Goal: Task Accomplishment & Management: Manage account settings

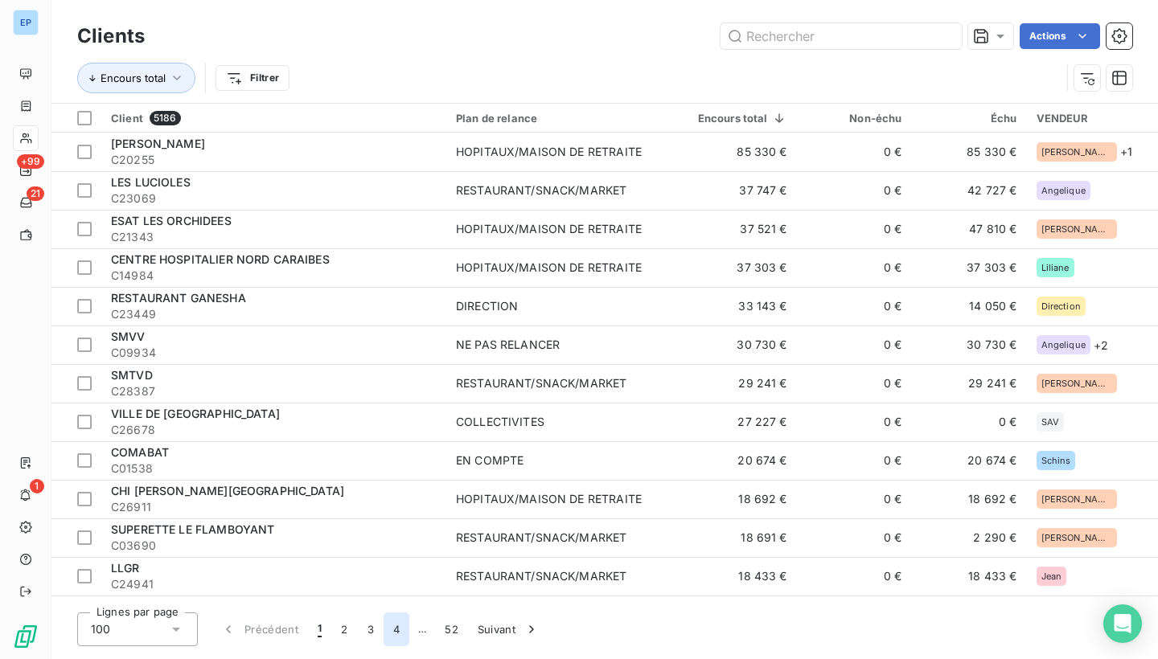
click at [390, 624] on button "4" at bounding box center [397, 630] width 26 height 34
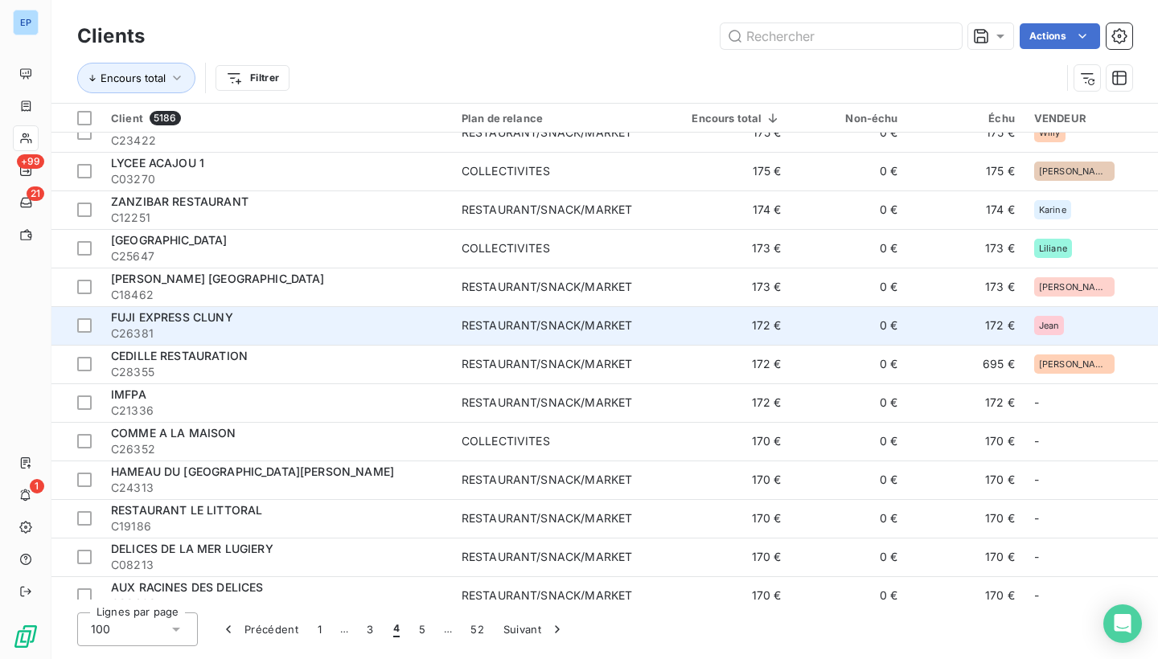
scroll to position [2959, 0]
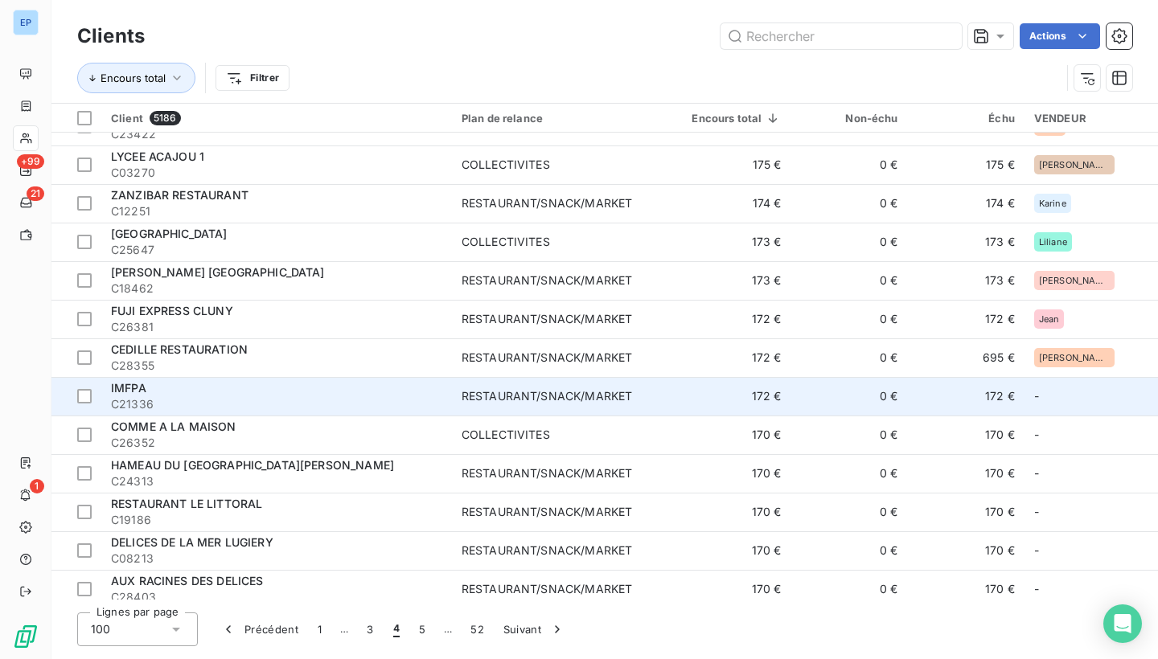
click at [528, 401] on div "RESTAURANT/SNACK/MARKET" at bounding box center [547, 396] width 170 height 16
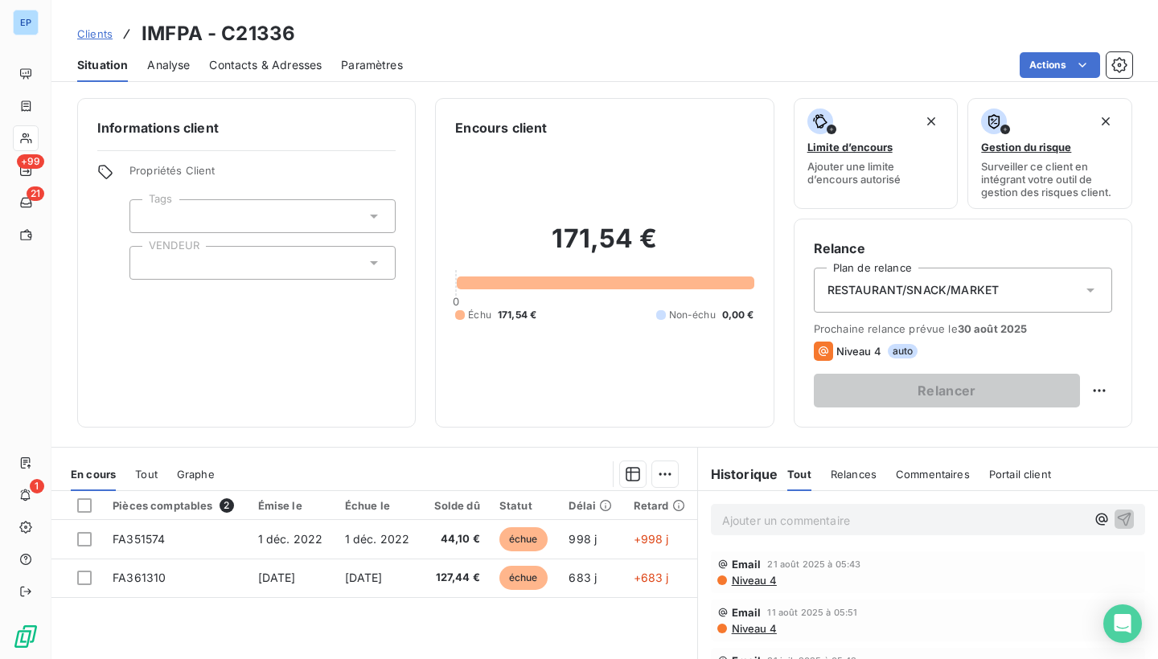
scroll to position [104, 0]
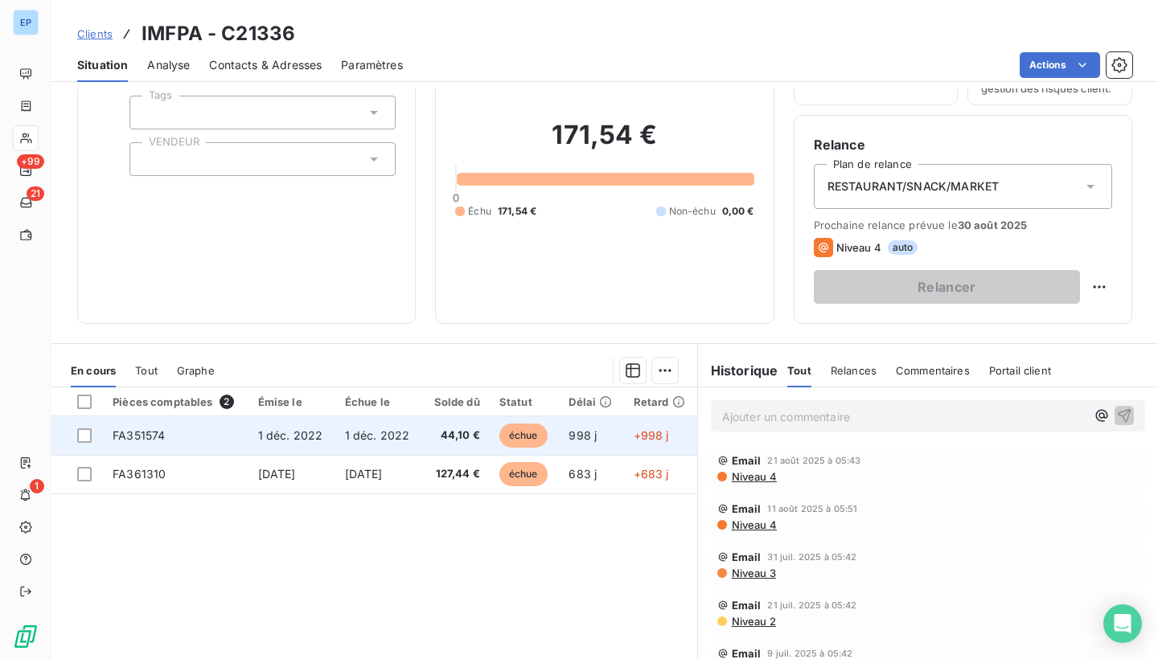
click at [166, 437] on td "FA351574" at bounding box center [175, 436] width 145 height 39
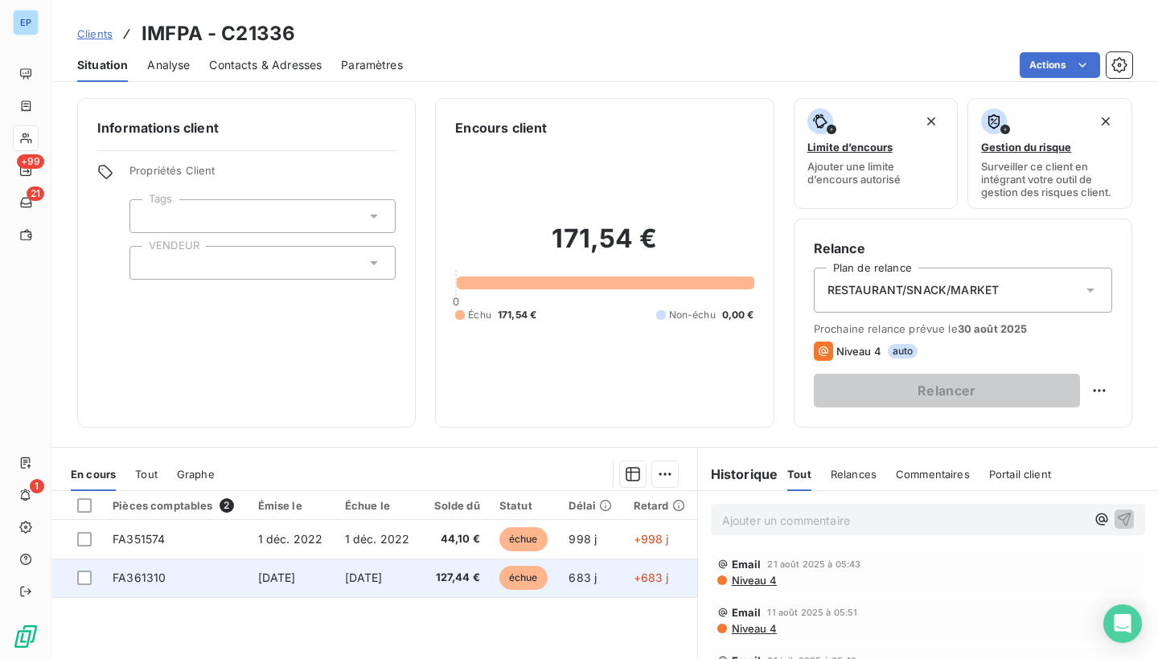
click at [115, 568] on td "FA361310" at bounding box center [175, 578] width 145 height 39
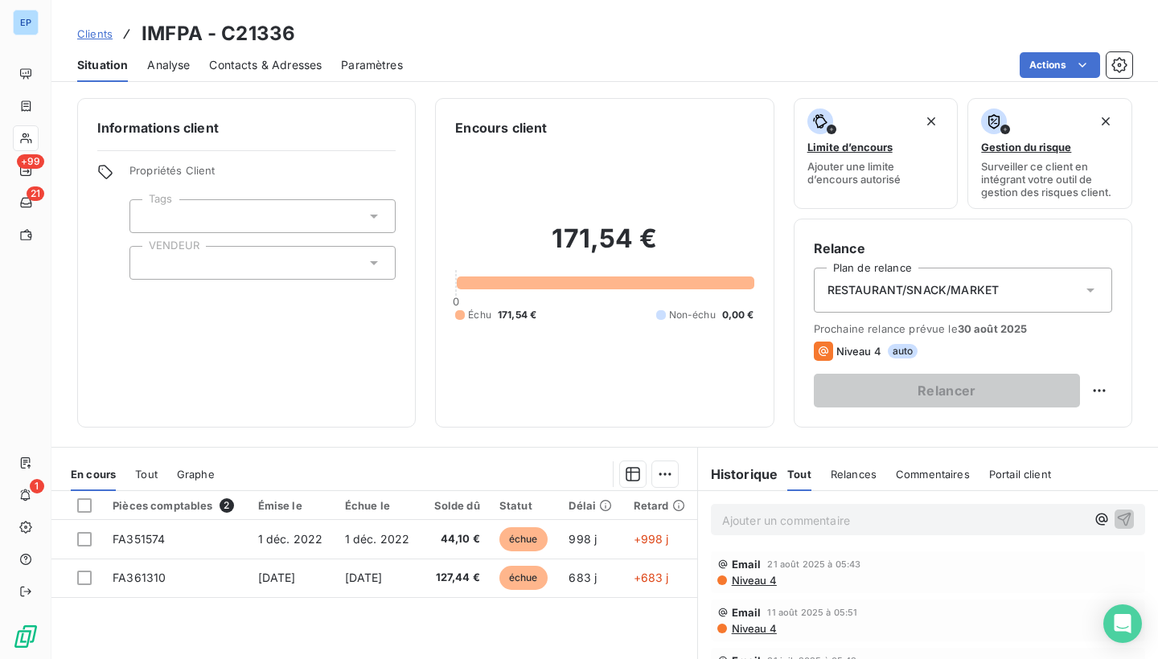
click at [179, 262] on div at bounding box center [262, 263] width 266 height 34
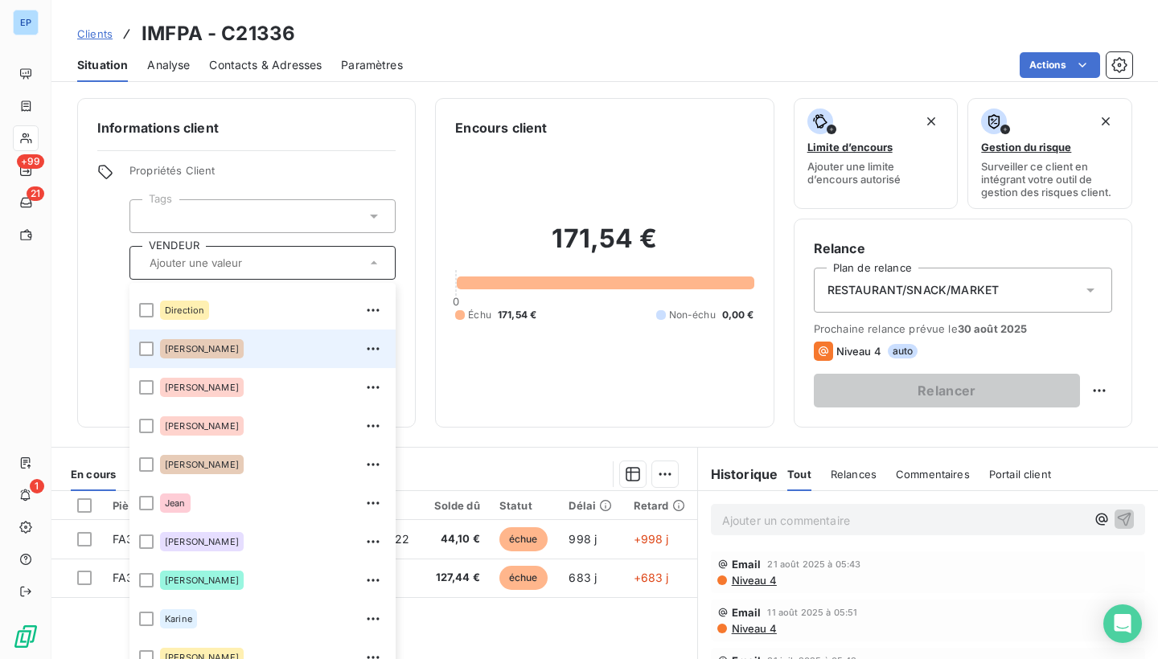
scroll to position [136, 0]
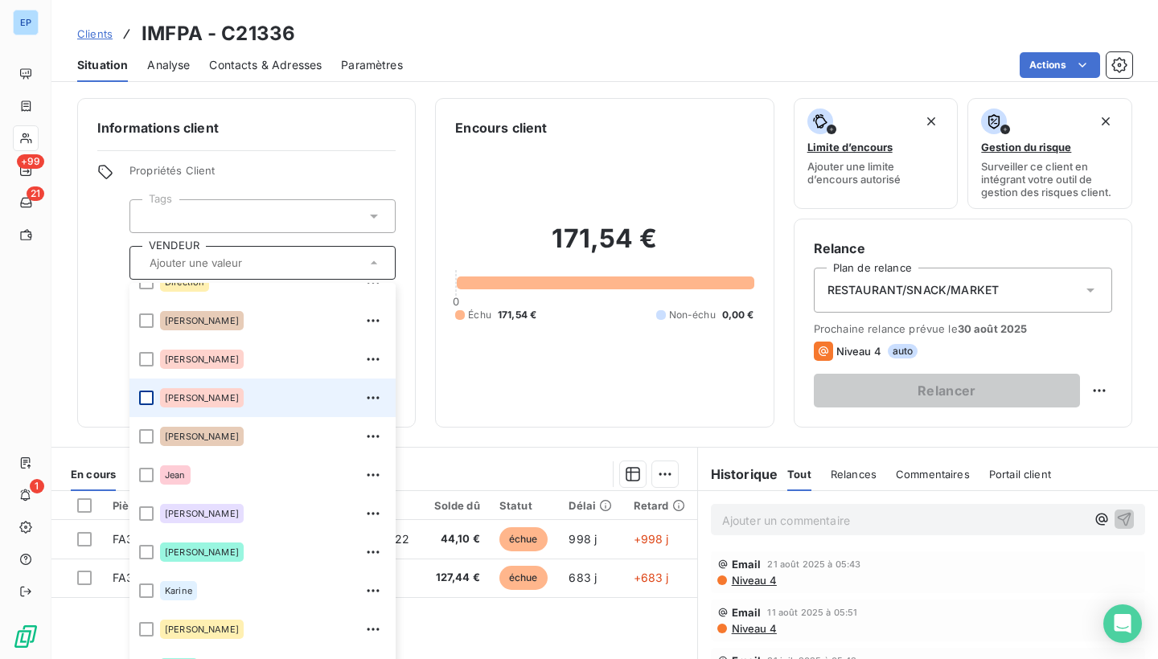
click at [146, 398] on div at bounding box center [146, 398] width 14 height 14
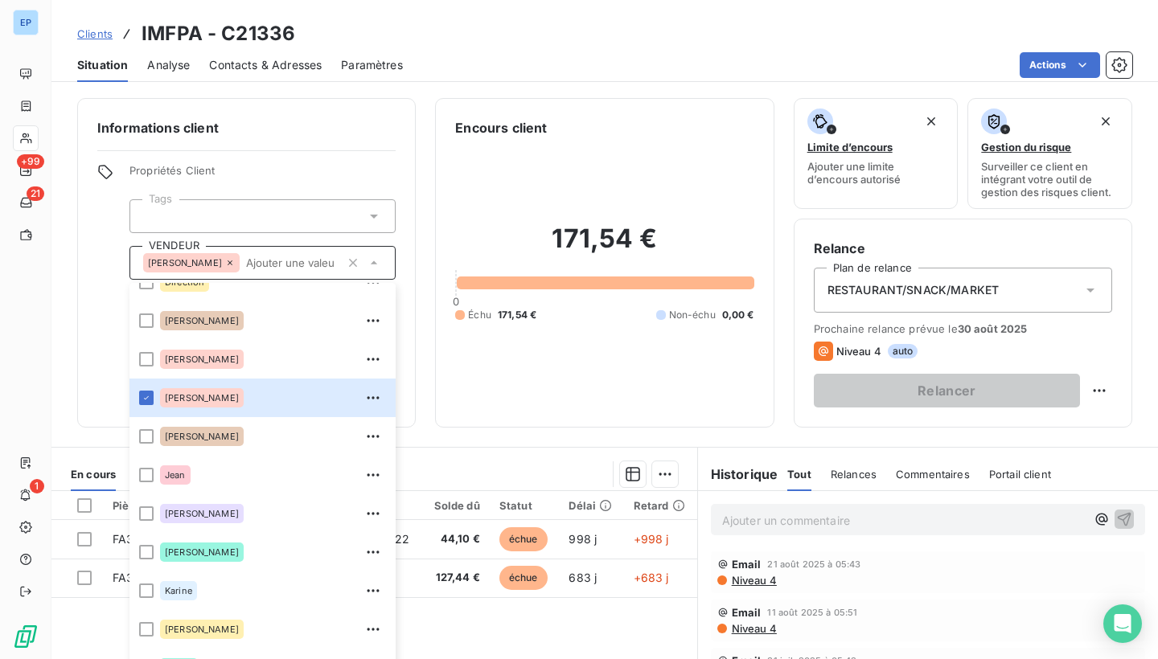
click at [585, 186] on div "171,54 € 0 Échu 171,54 € Non-échu 0,00 €" at bounding box center [604, 273] width 298 height 270
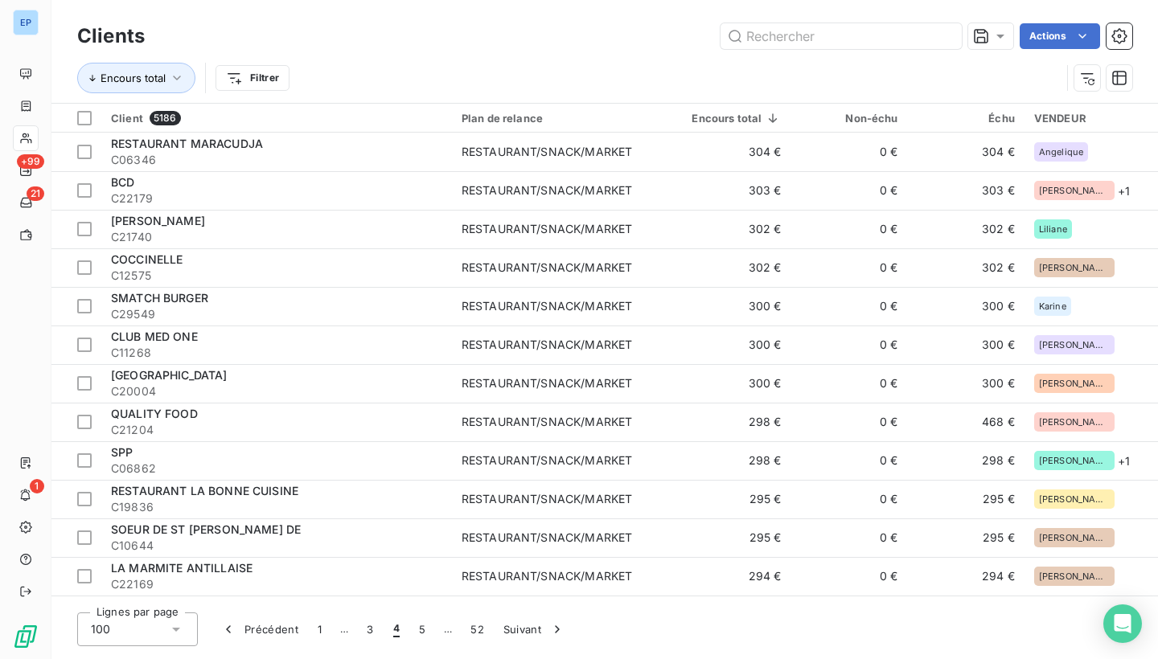
click at [28, 26] on div "EP" at bounding box center [26, 23] width 26 height 26
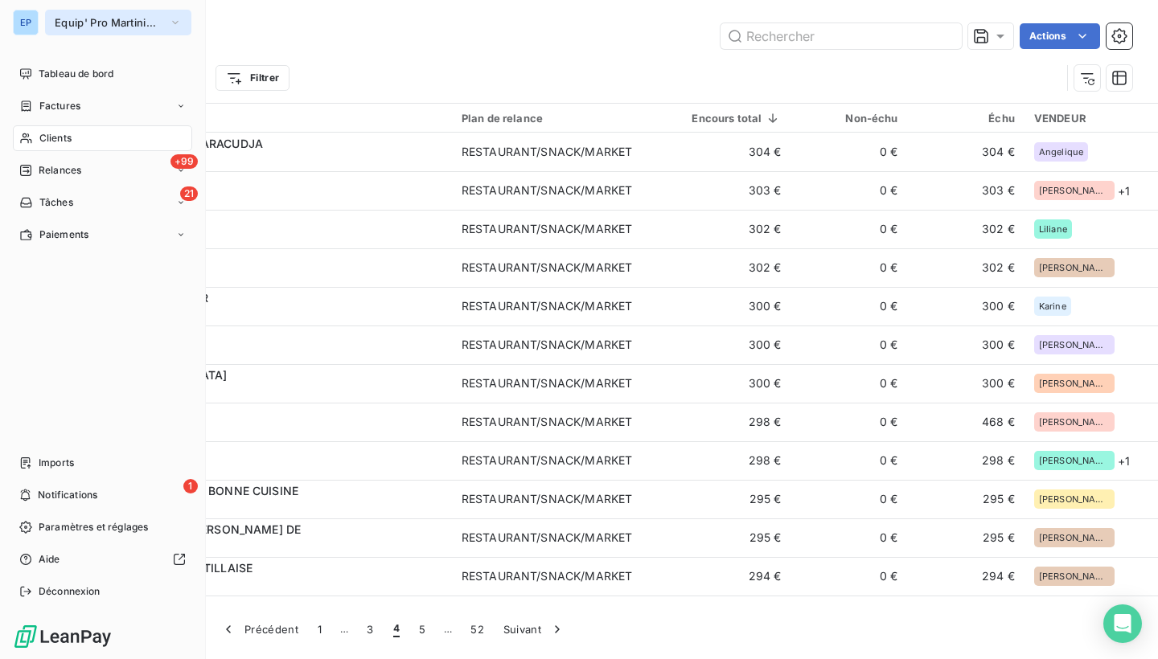
click at [55, 18] on span "Equip' Pro Martinique" at bounding box center [109, 22] width 108 height 13
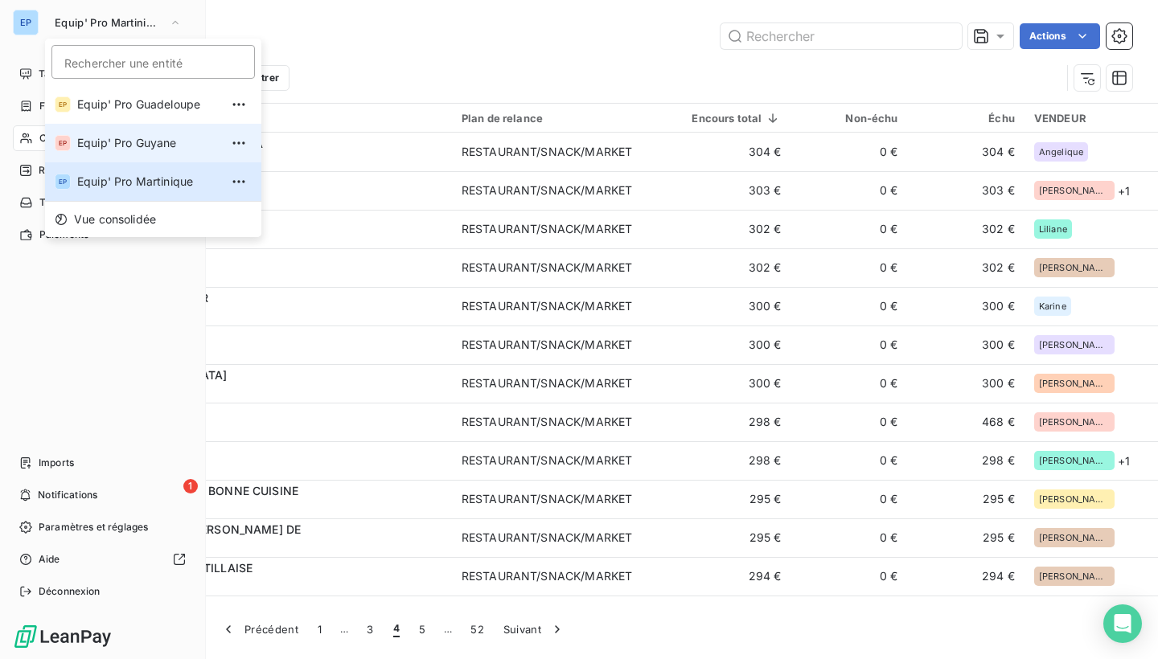
click at [84, 154] on li "EP Equip' Pro Guyane" at bounding box center [153, 143] width 216 height 39
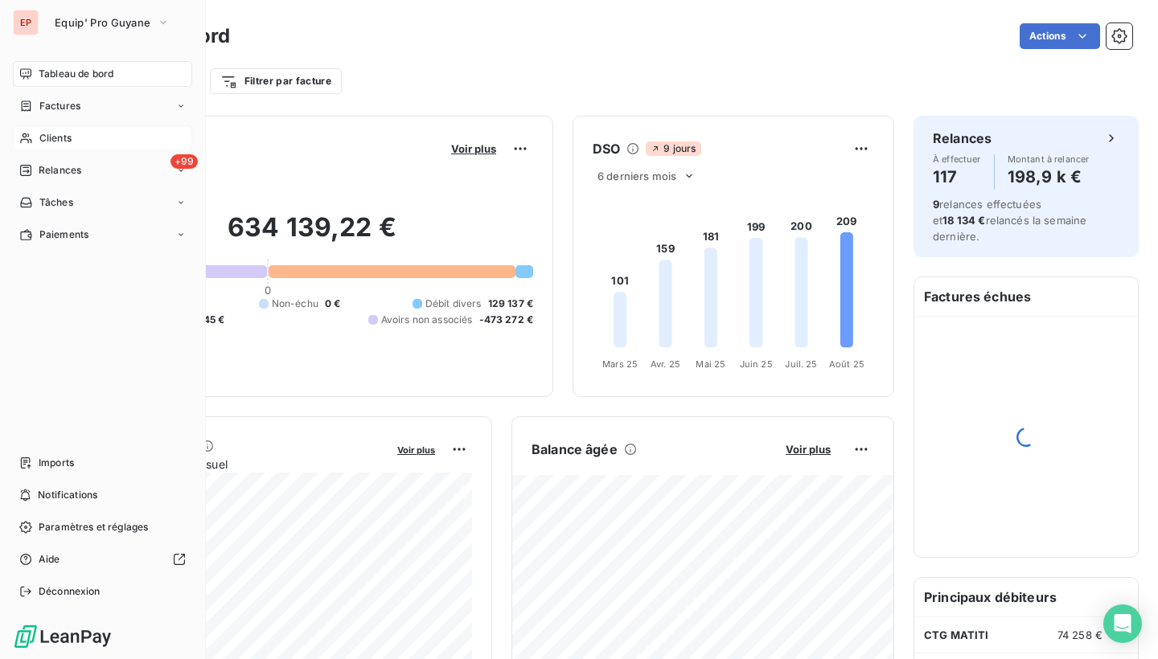
click at [31, 139] on icon at bounding box center [26, 138] width 14 height 13
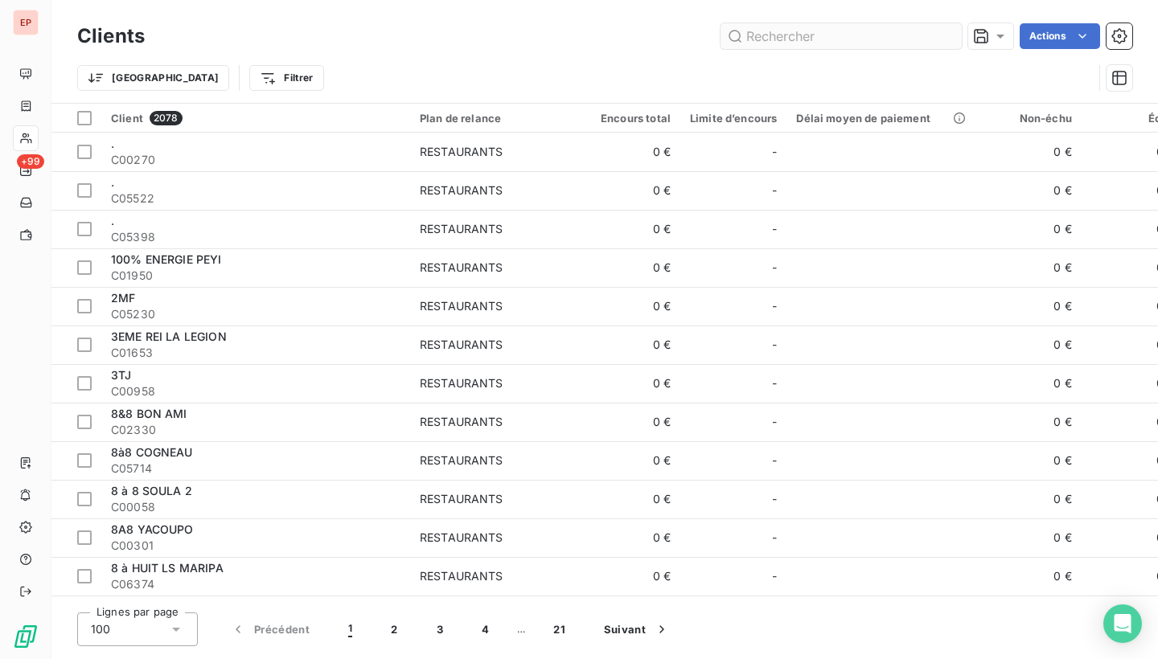
click at [769, 38] on input "text" at bounding box center [841, 36] width 241 height 26
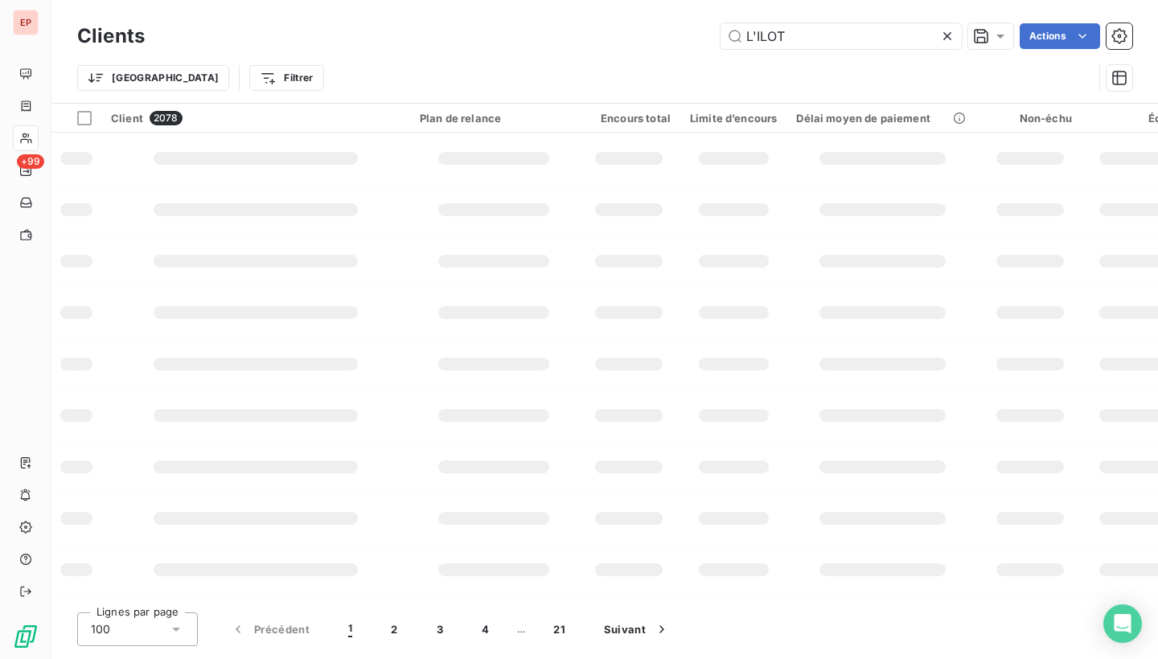
type input "L'ILOT"
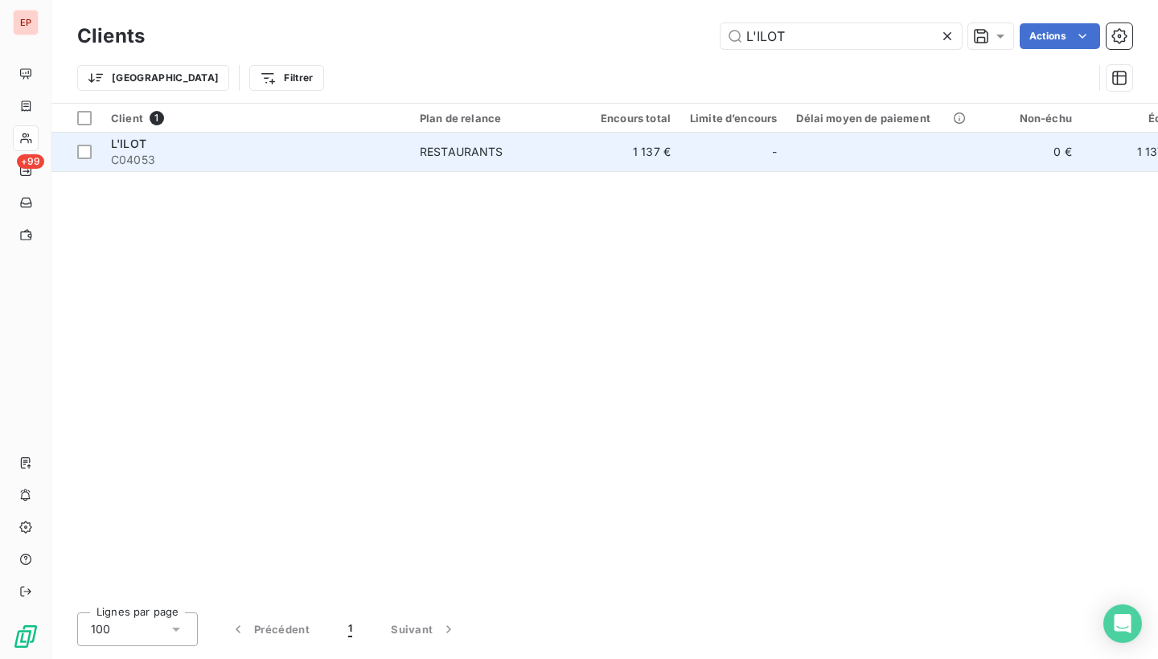
click at [172, 149] on div "L'ILOT" at bounding box center [255, 144] width 289 height 16
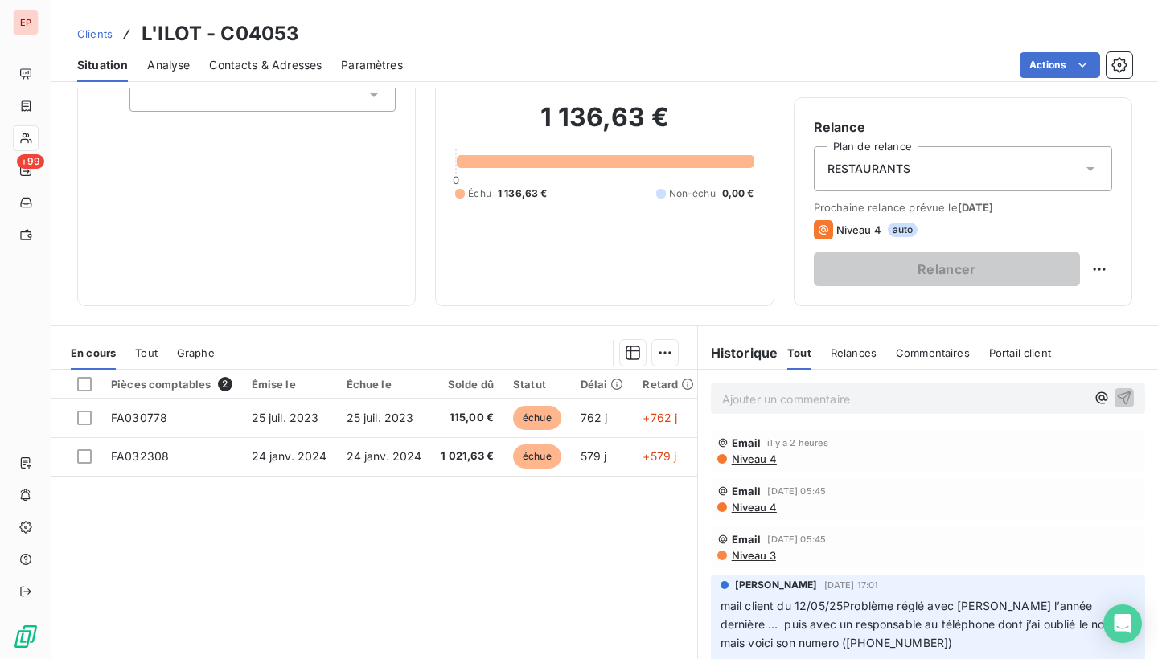
scroll to position [122, 0]
click at [899, 165] on span "RESTAURANTS" at bounding box center [869, 168] width 84 height 16
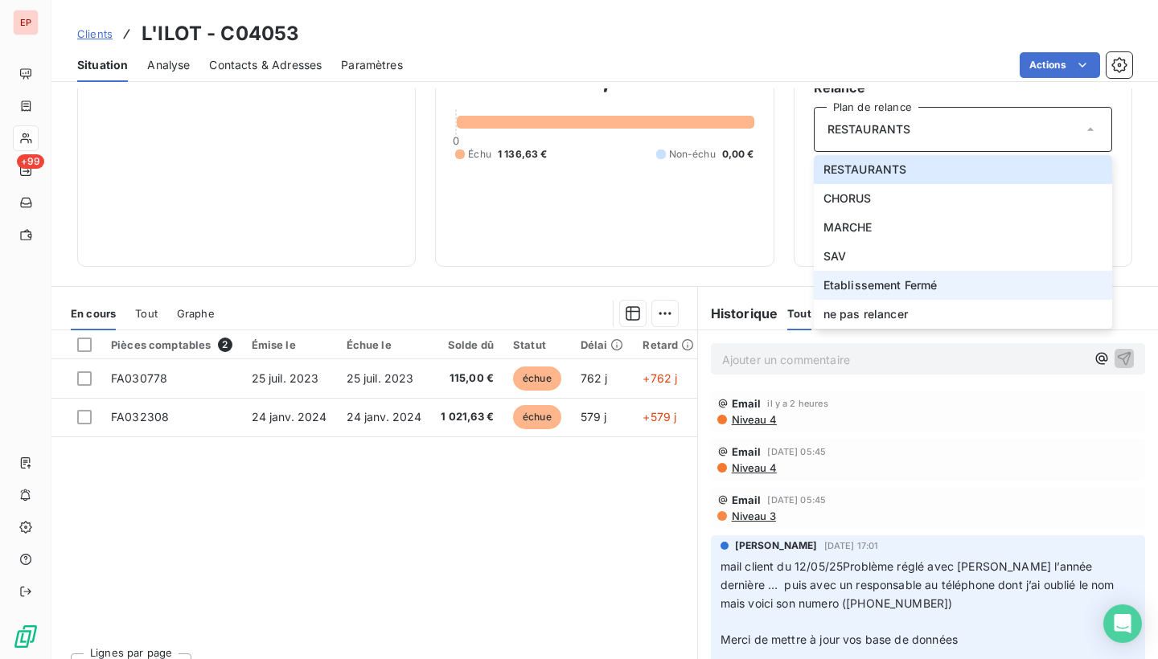
scroll to position [173, 0]
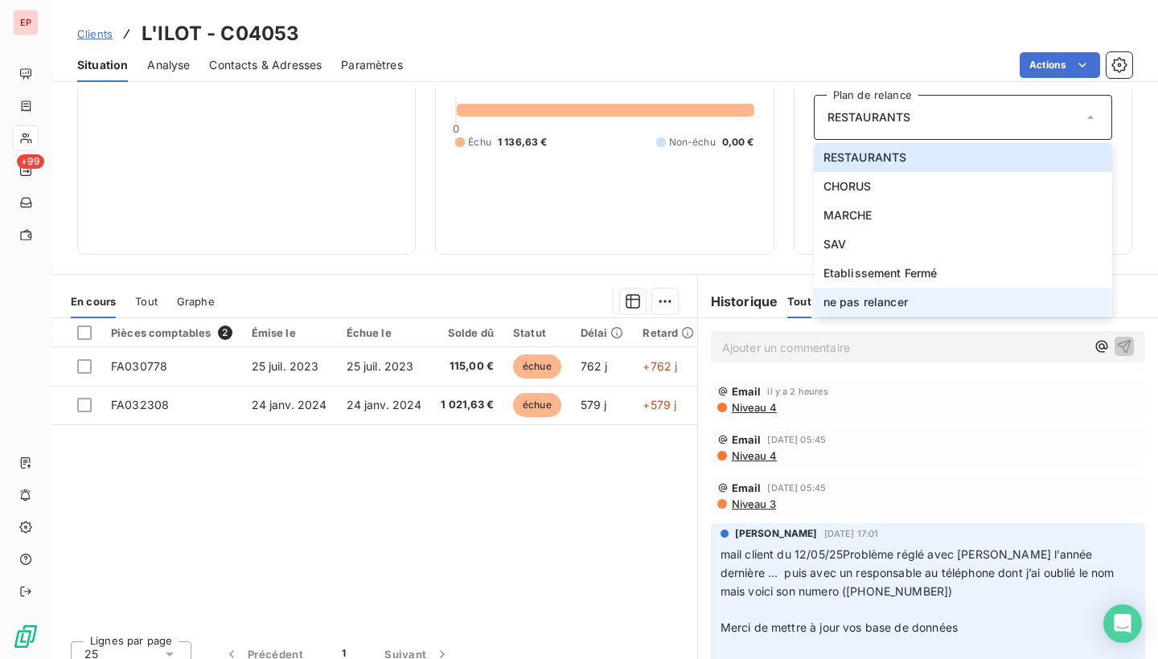
click at [867, 310] on span "ne pas relancer" at bounding box center [865, 302] width 84 height 16
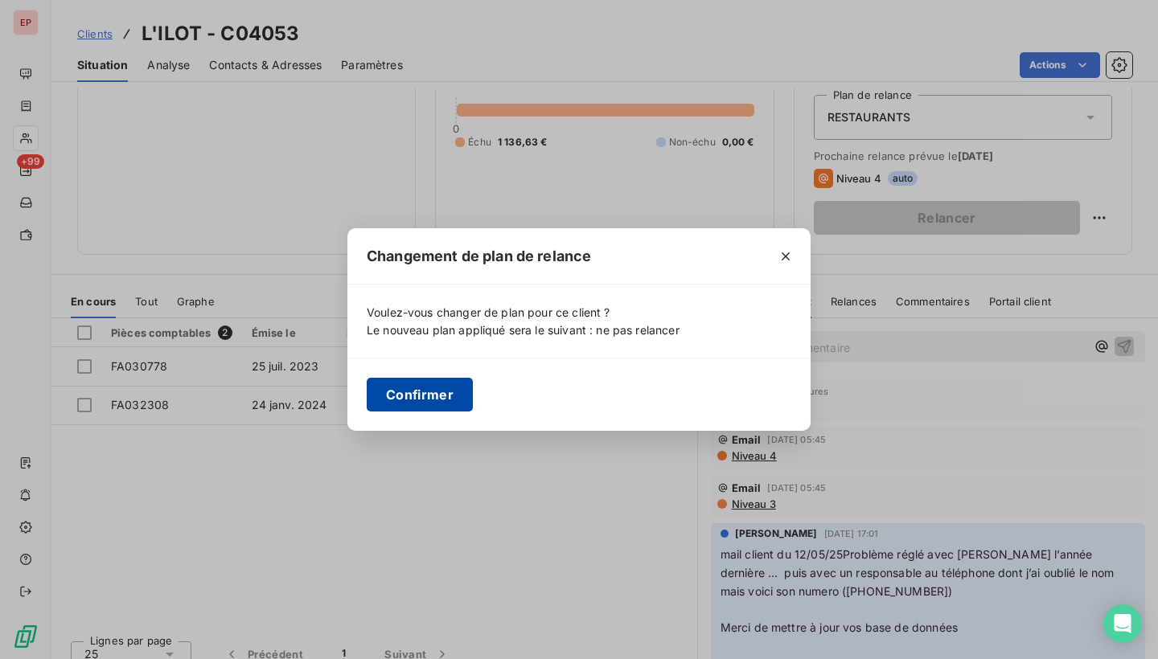
click at [425, 395] on button "Confirmer" at bounding box center [420, 395] width 106 height 34
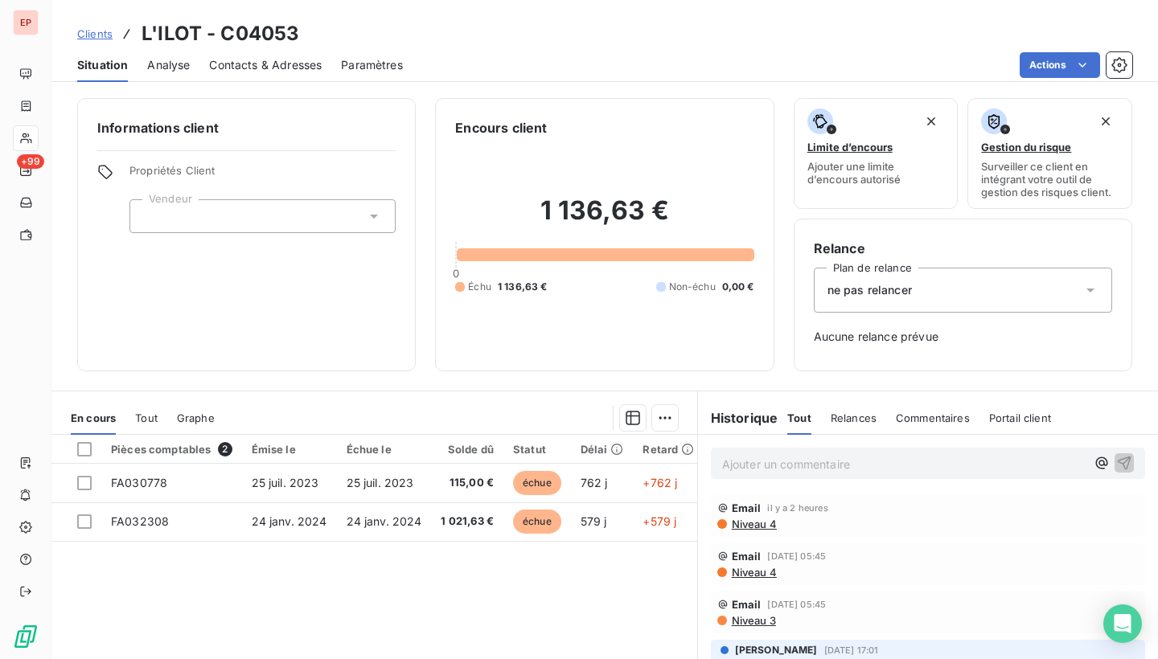
scroll to position [0, 0]
